Goal: Information Seeking & Learning: Learn about a topic

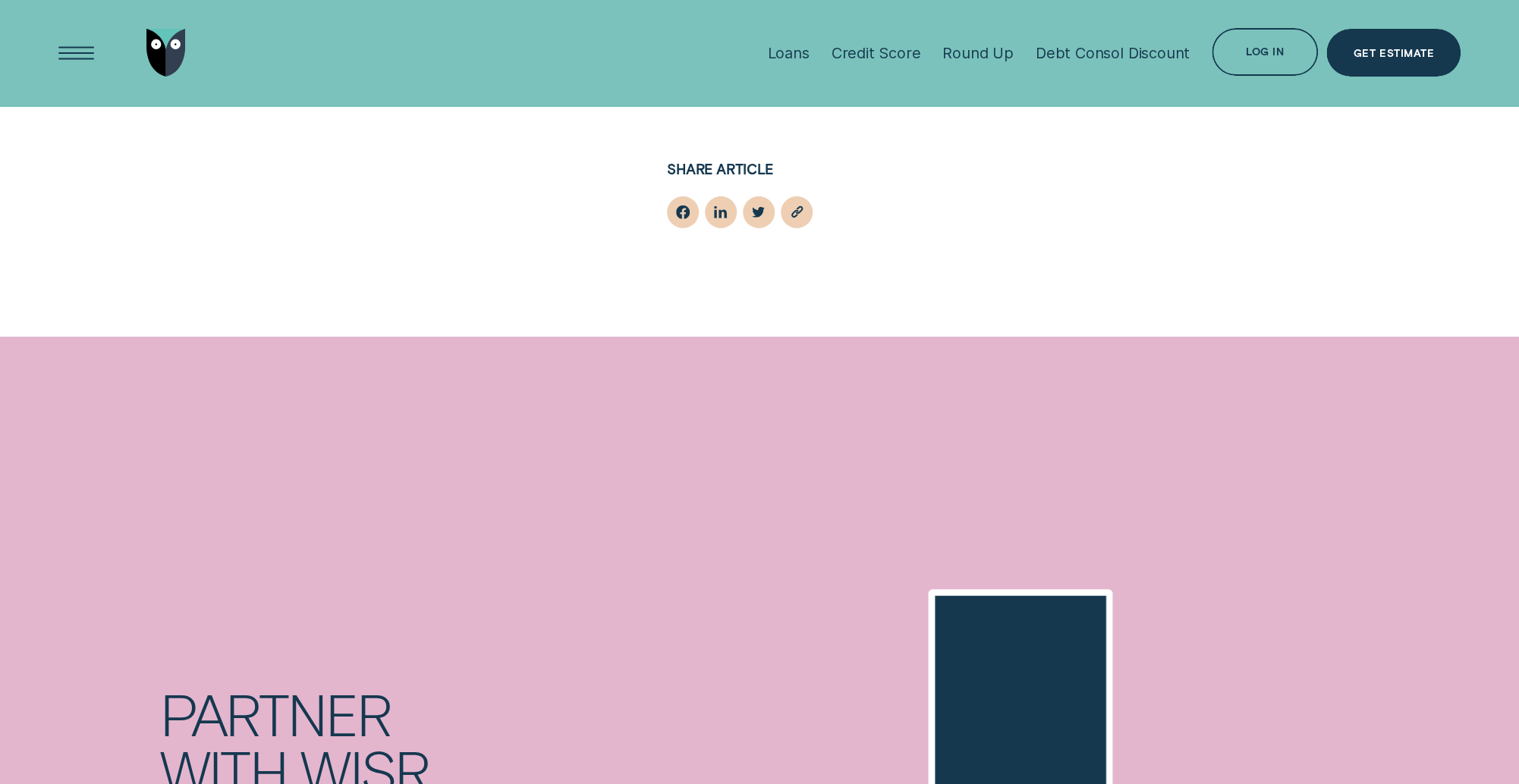
scroll to position [2723, 0]
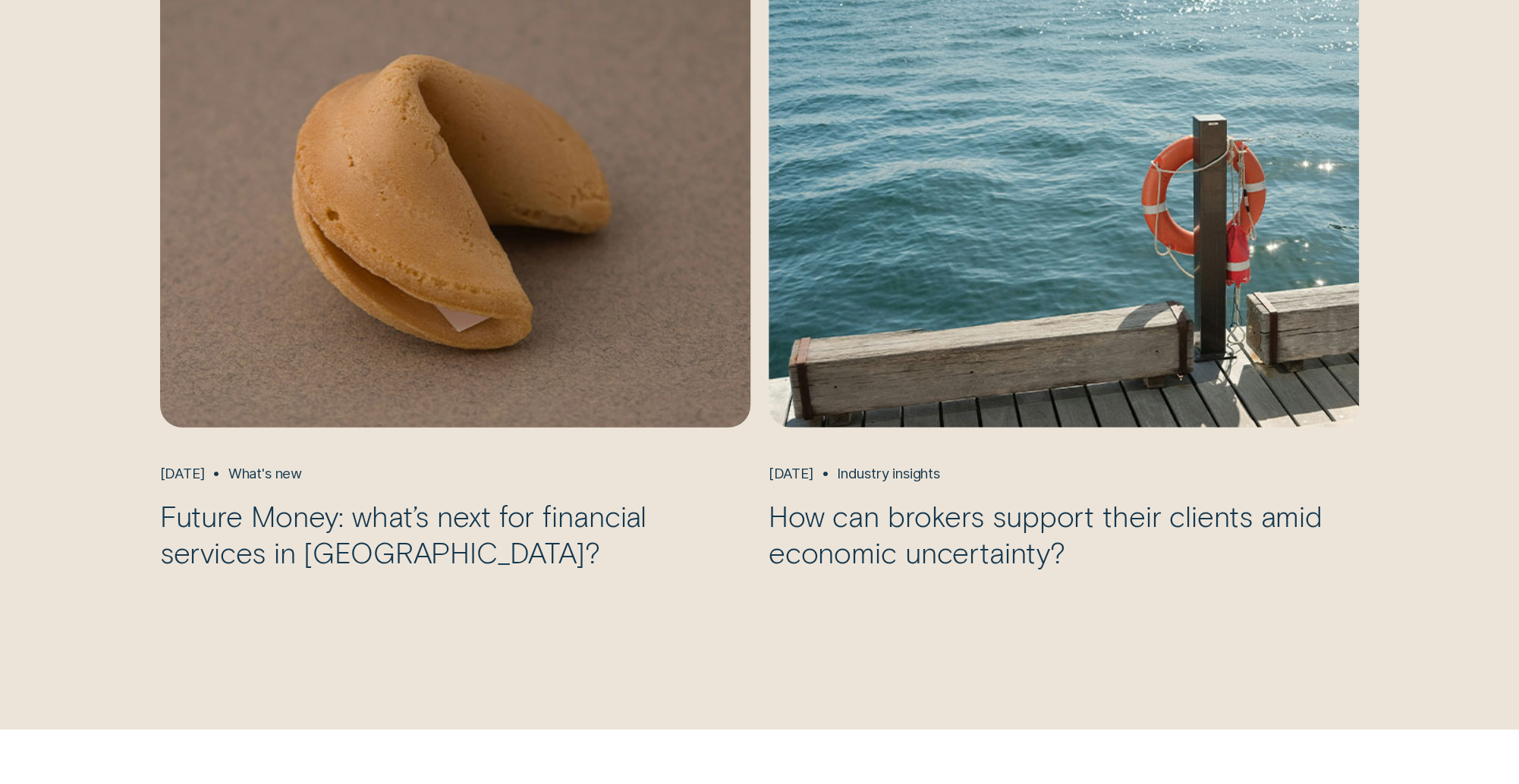
scroll to position [1765, 0]
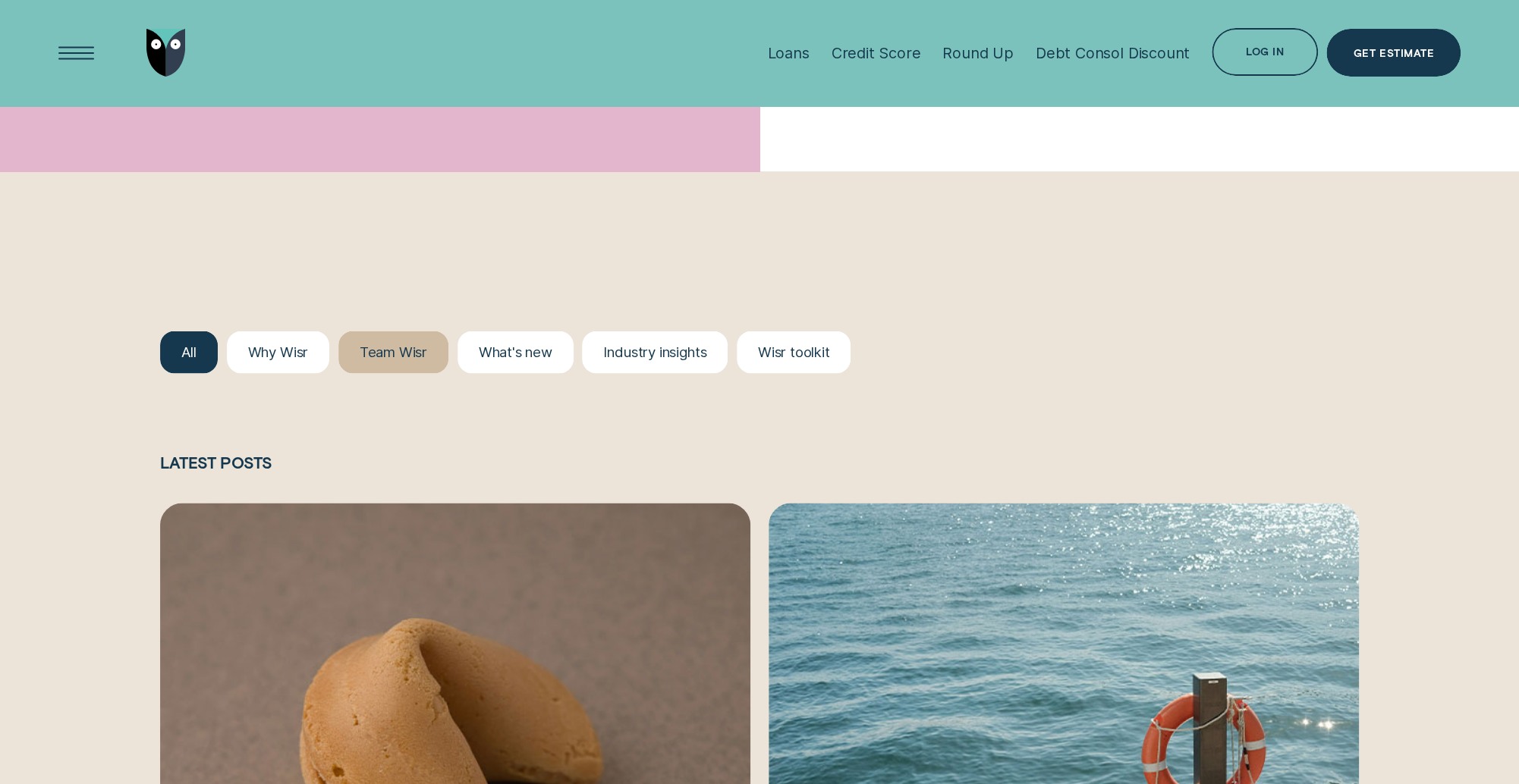
click at [374, 339] on div at bounding box center [393, 352] width 110 height 43
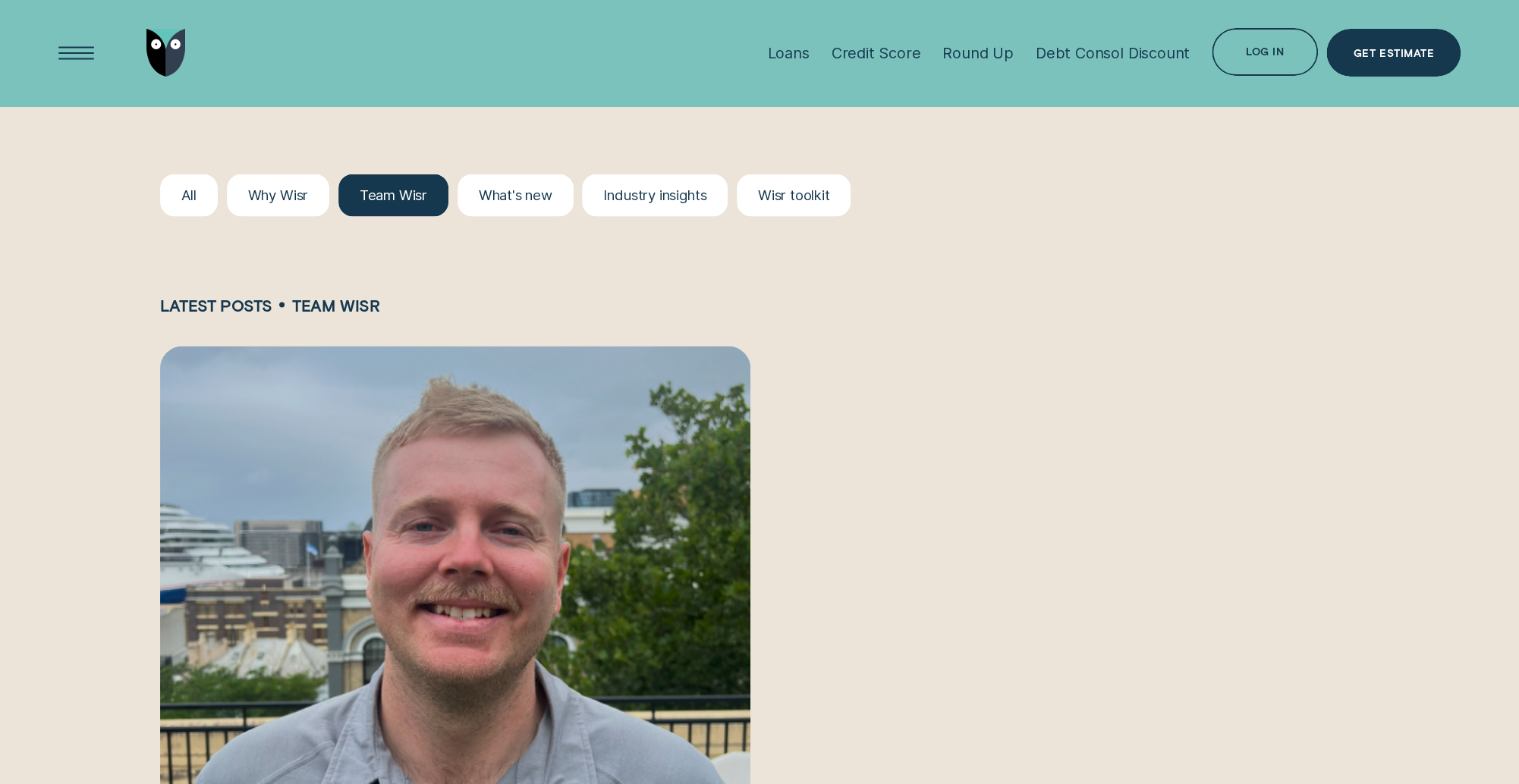
scroll to position [1907, 0]
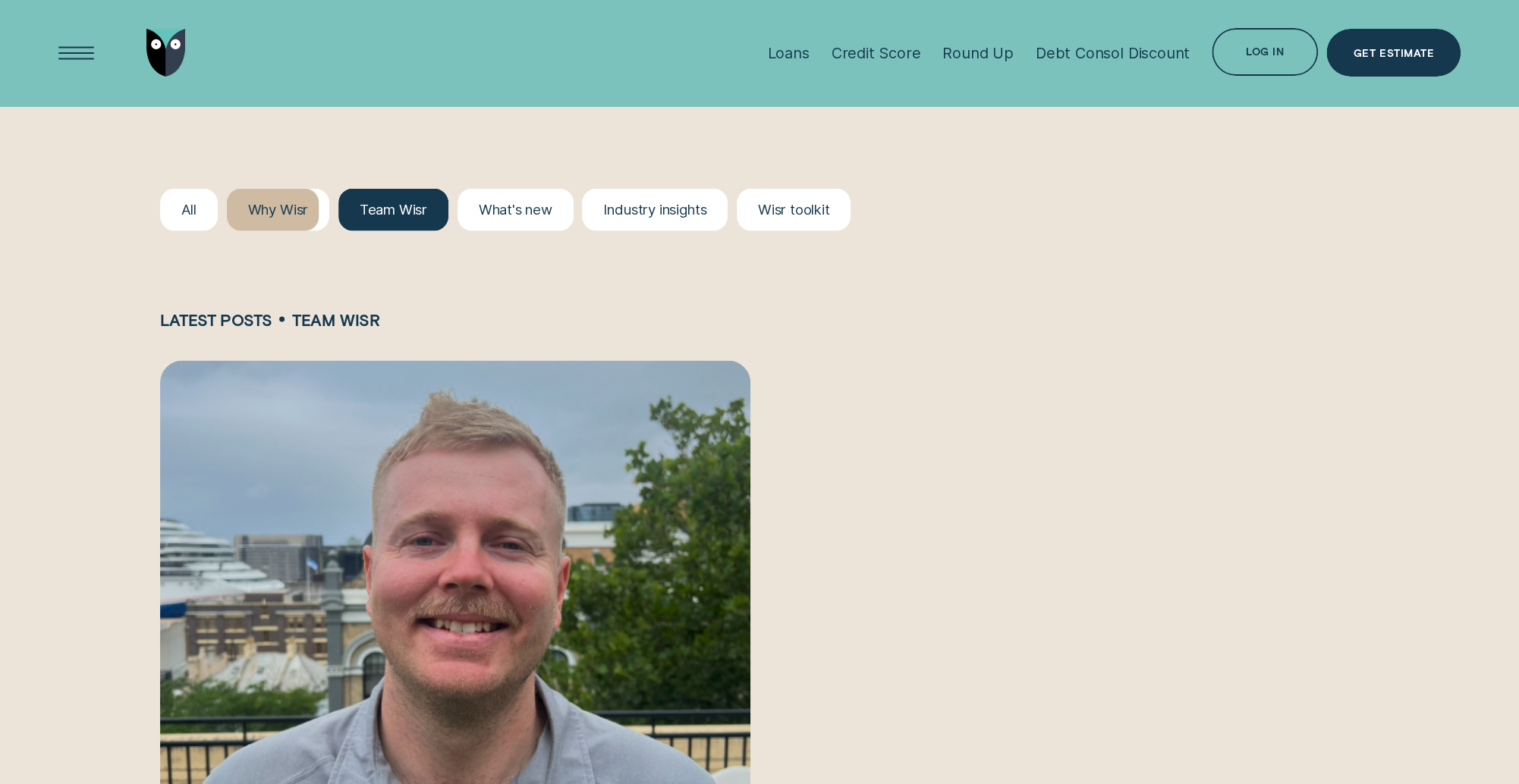
click at [258, 219] on div at bounding box center [278, 210] width 102 height 43
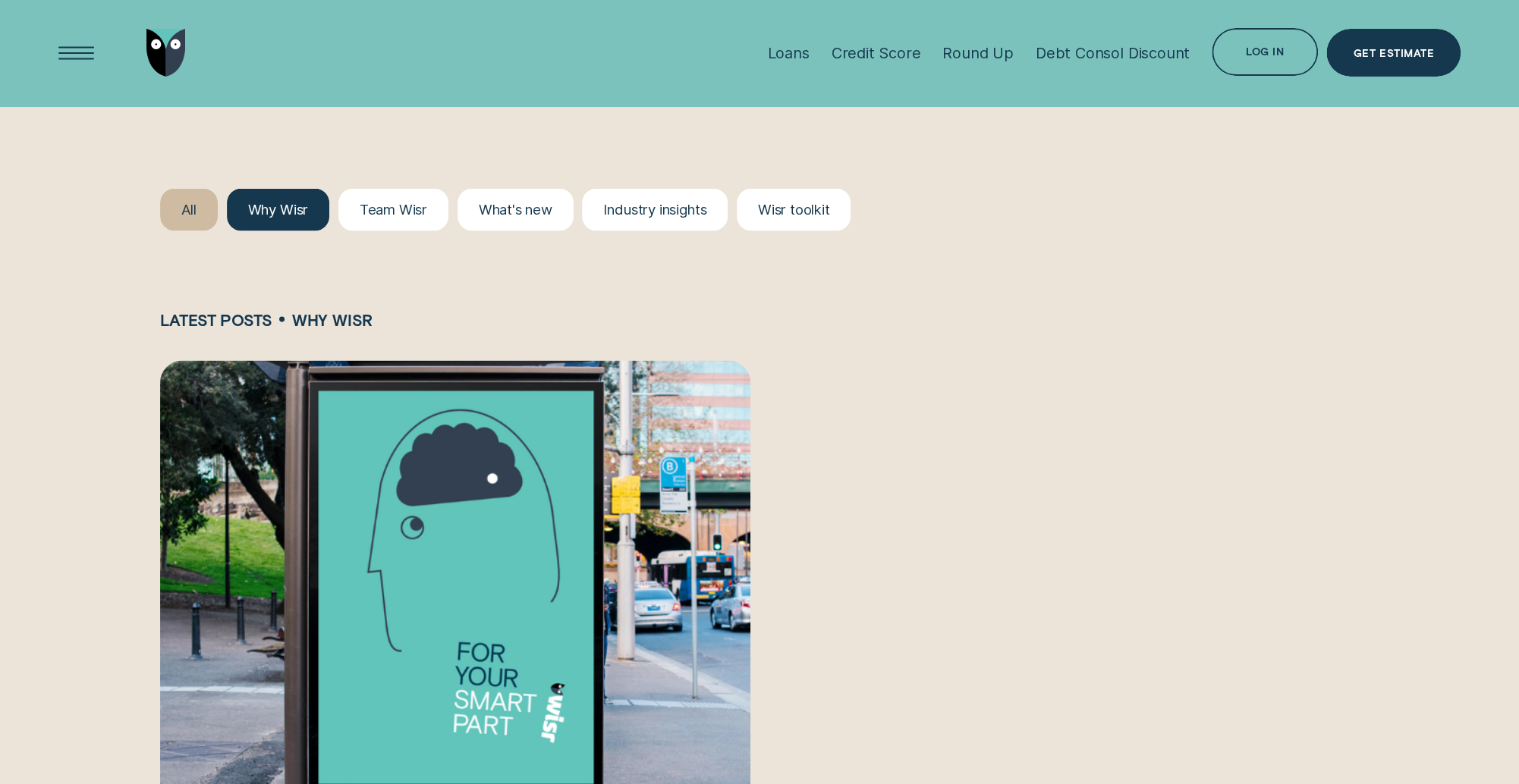
click at [216, 221] on div at bounding box center [189, 210] width 58 height 43
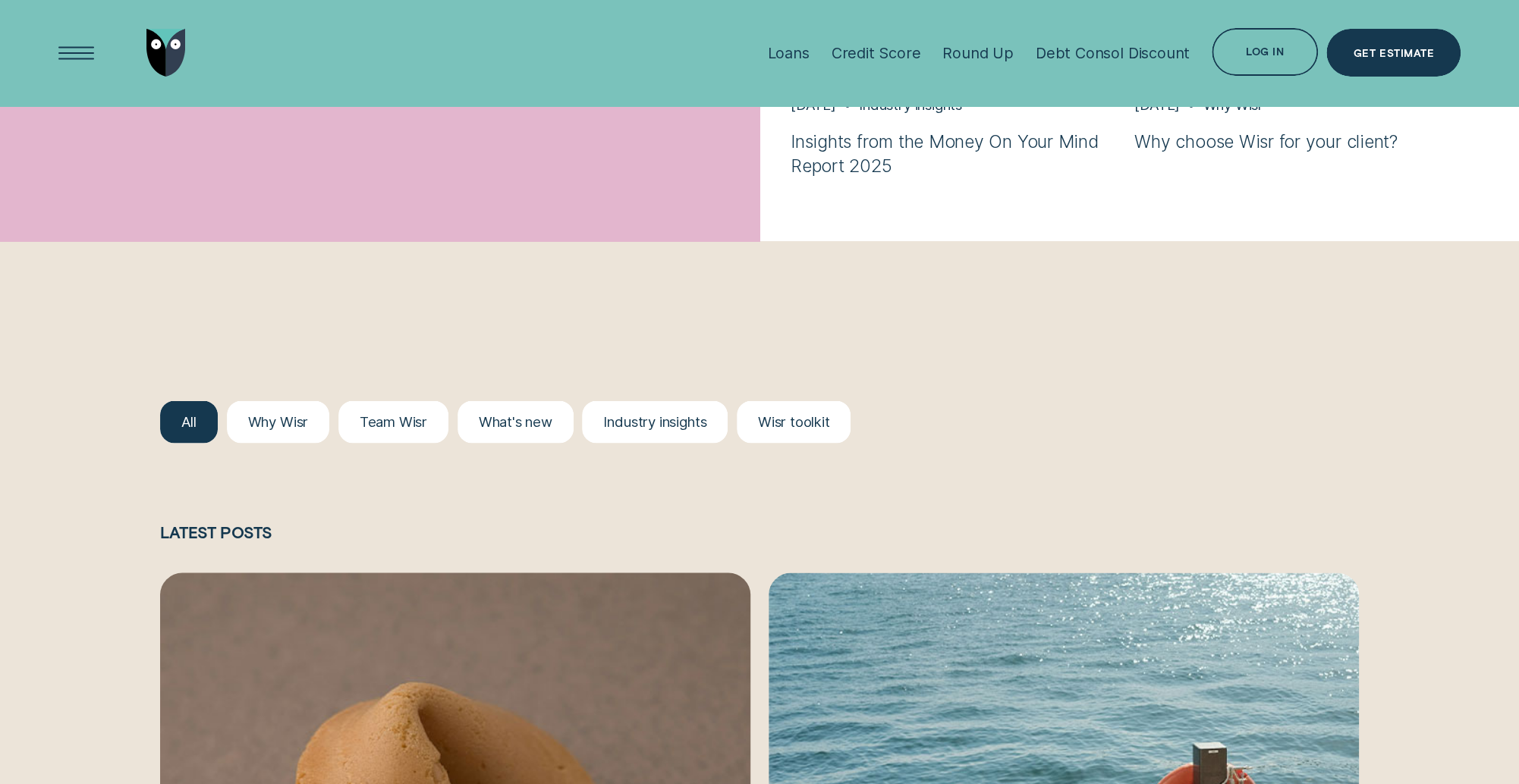
scroll to position [1507, 0]
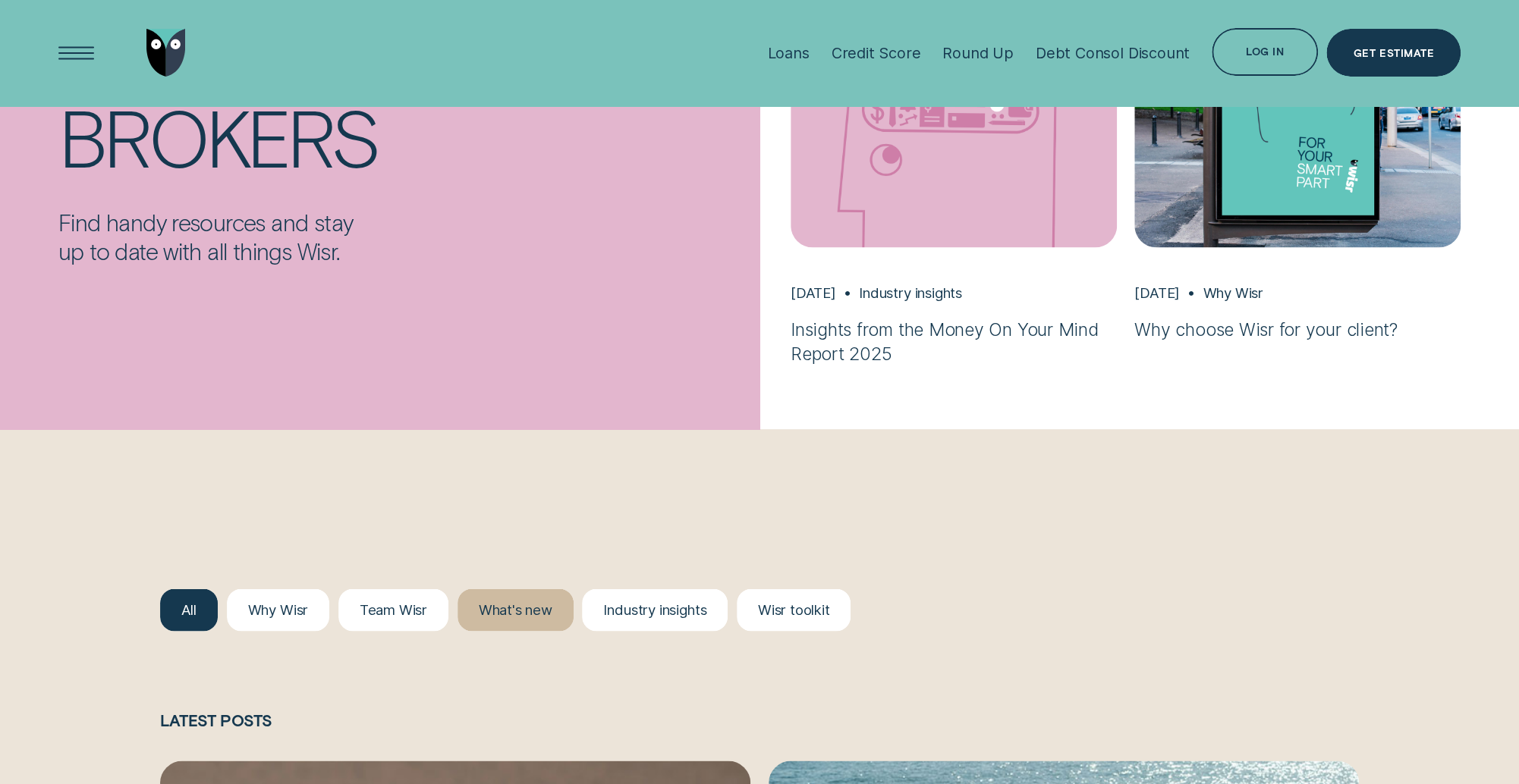
click at [494, 611] on div "What's new" at bounding box center [516, 610] width 74 height 17
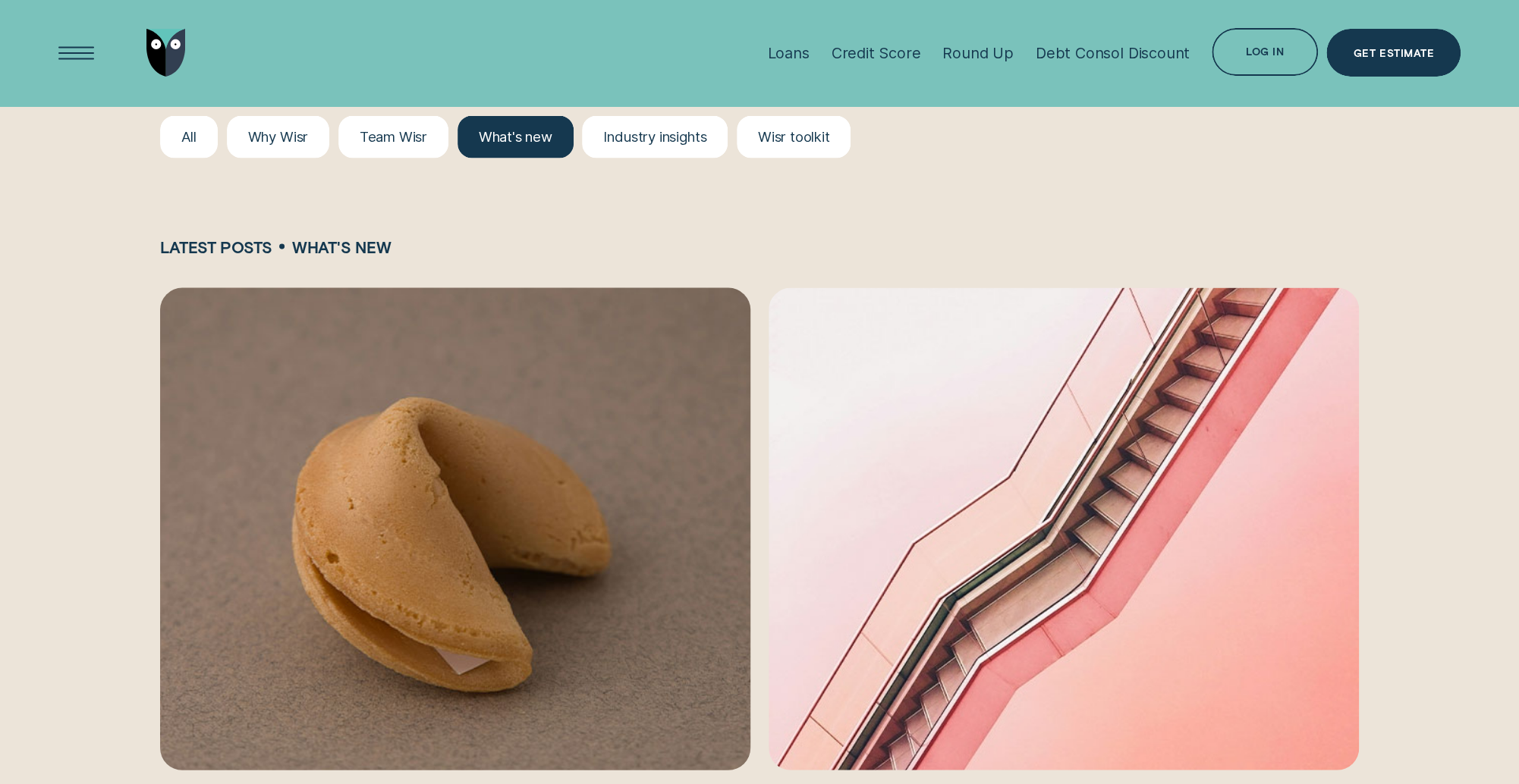
scroll to position [1808, 0]
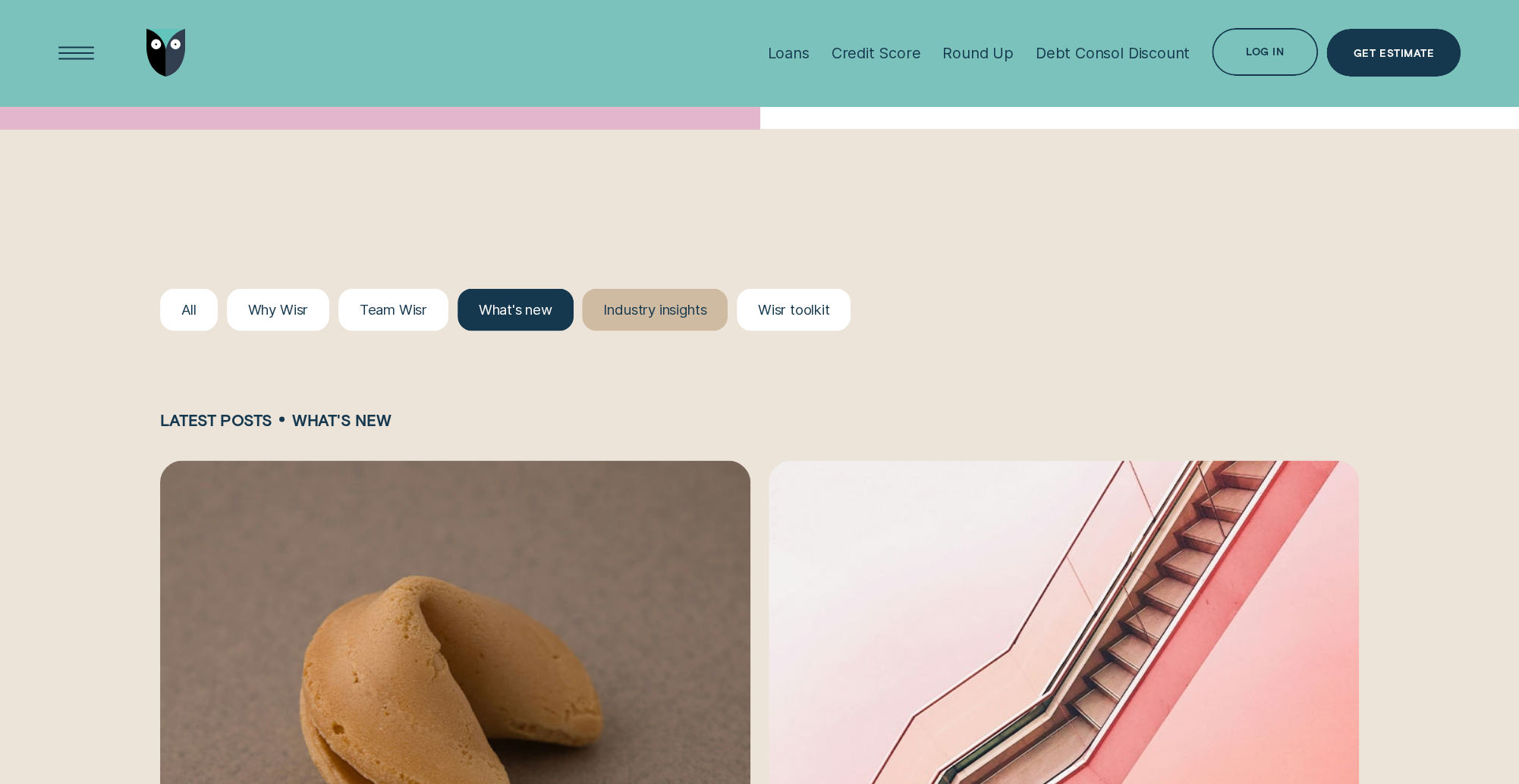
click at [676, 319] on div at bounding box center [655, 309] width 146 height 43
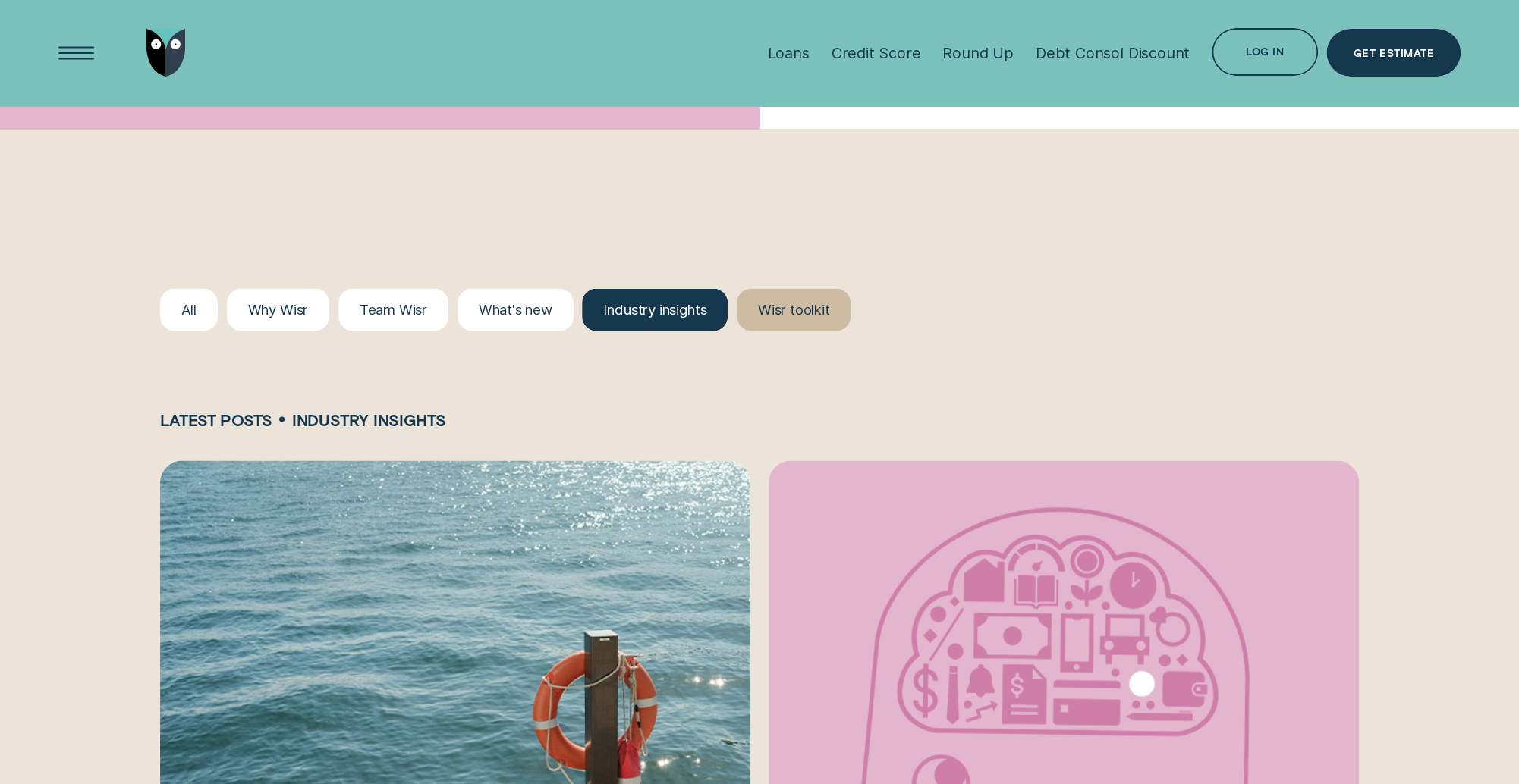
click at [783, 326] on div at bounding box center [794, 309] width 115 height 43
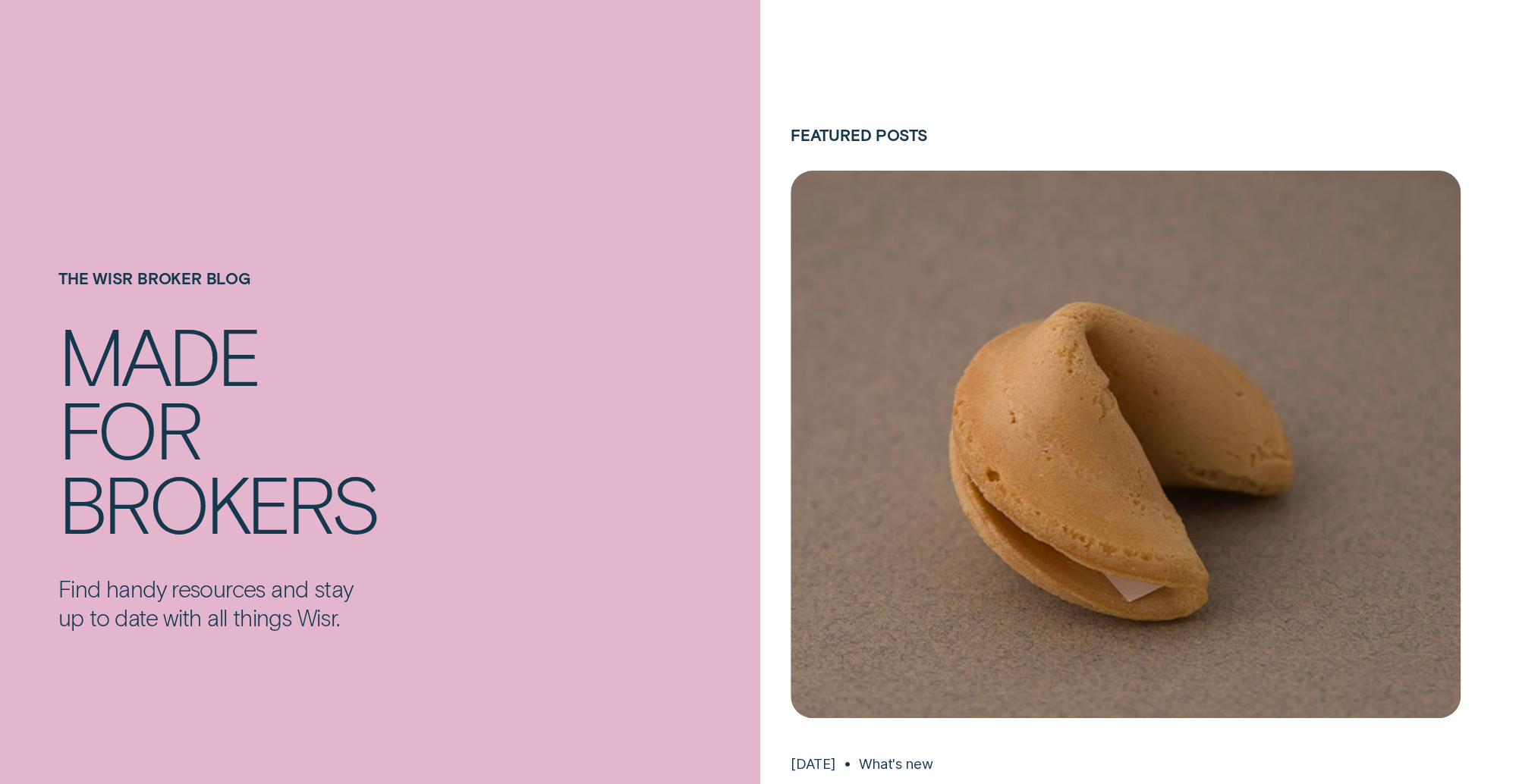
scroll to position [0, 0]
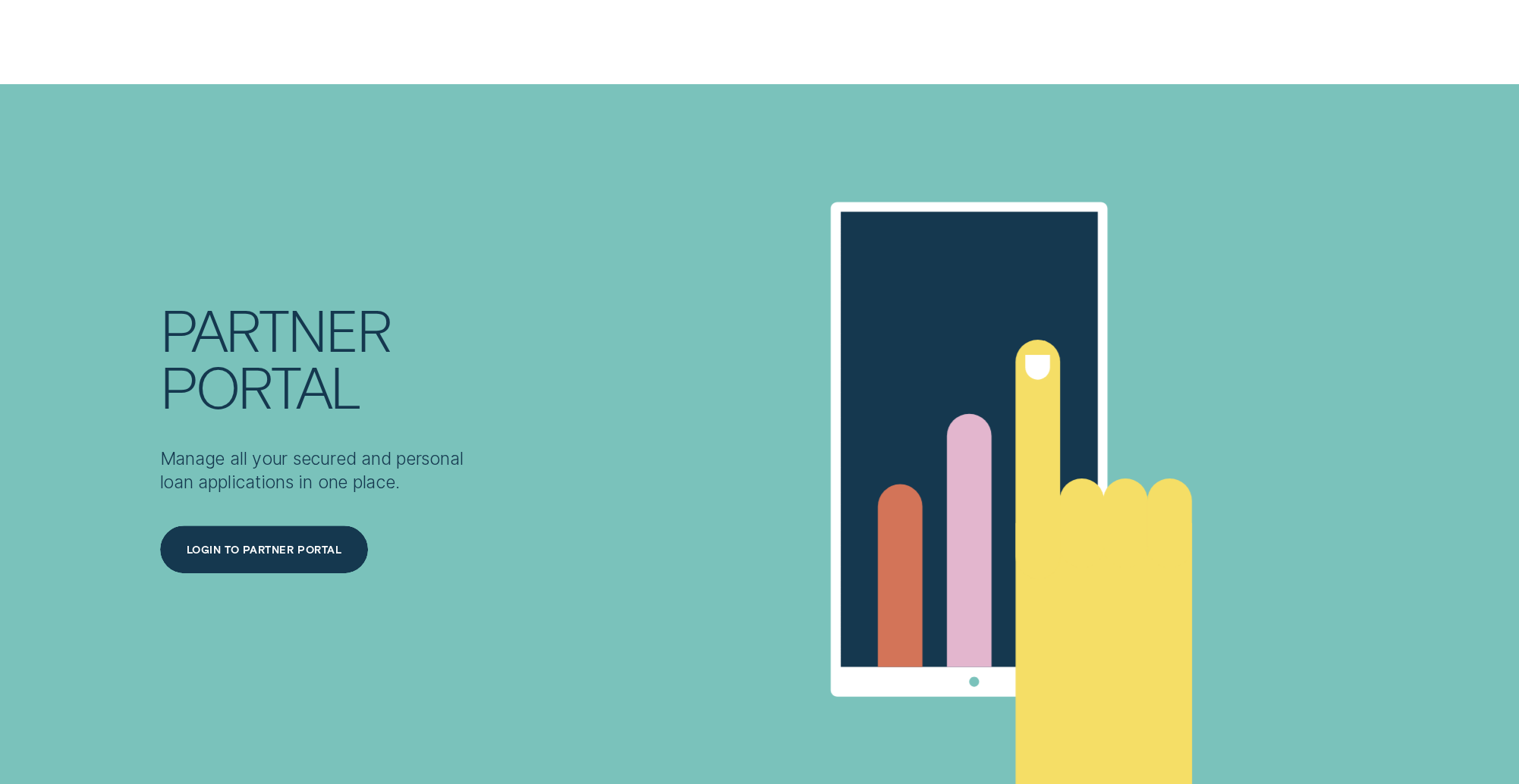
scroll to position [7727, 0]
